Goal: Transaction & Acquisition: Subscribe to service/newsletter

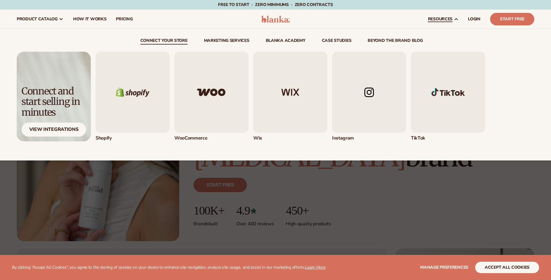
click at [454, 22] on link "resources" at bounding box center [443, 19] width 40 height 19
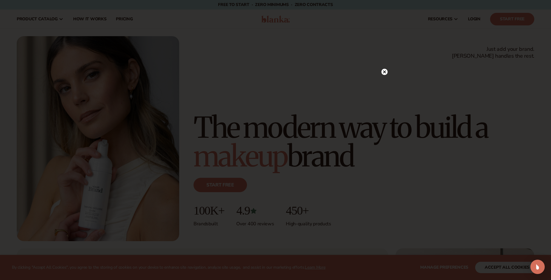
click at [382, 68] on div at bounding box center [384, 72] width 6 height 10
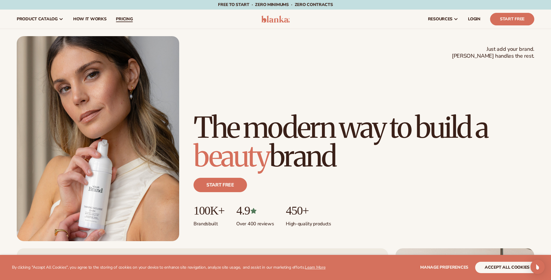
click at [116, 17] on span "pricing" at bounding box center [124, 19] width 17 height 5
